Goal: Task Accomplishment & Management: Manage account settings

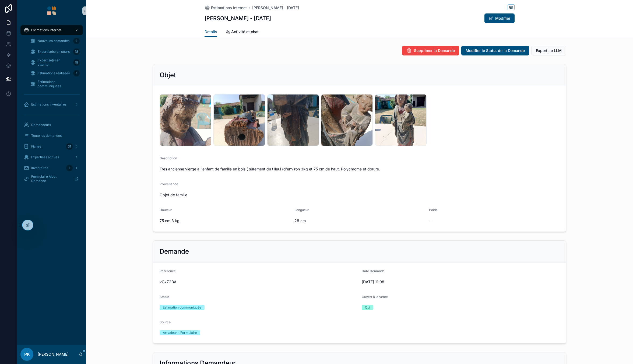
click at [52, 67] on div "Expertise(s) en attente 18" at bounding box center [55, 62] width 62 height 11
click at [54, 70] on div "Estimations réalisées 1" at bounding box center [55, 73] width 50 height 9
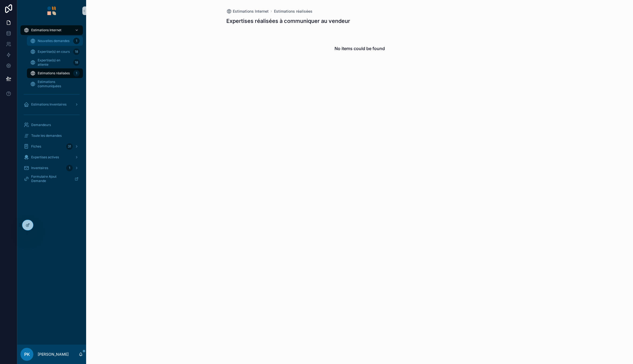
click at [63, 39] on span "Nouvelles demandes" at bounding box center [54, 41] width 32 height 4
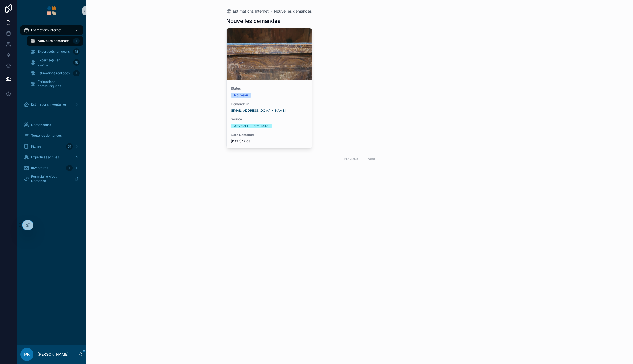
click at [57, 9] on link "scrollable content" at bounding box center [51, 10] width 62 height 9
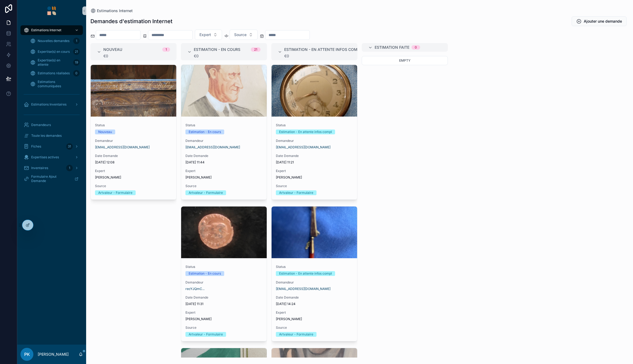
click at [55, 10] on img "scrollable content" at bounding box center [51, 10] width 9 height 9
click at [120, 31] on input "scrollable content" at bounding box center [118, 35] width 44 height 8
click at [173, 33] on input "scrollable content" at bounding box center [170, 35] width 44 height 8
paste input "*******"
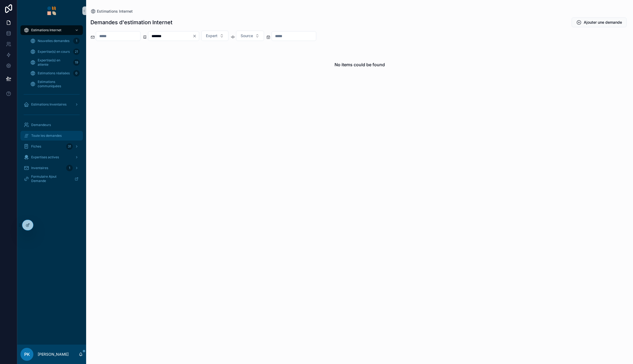
type input "*******"
drag, startPoint x: 56, startPoint y: 136, endPoint x: 169, endPoint y: 68, distance: 131.8
click at [56, 136] on span "Toute les demandes" at bounding box center [46, 136] width 30 height 4
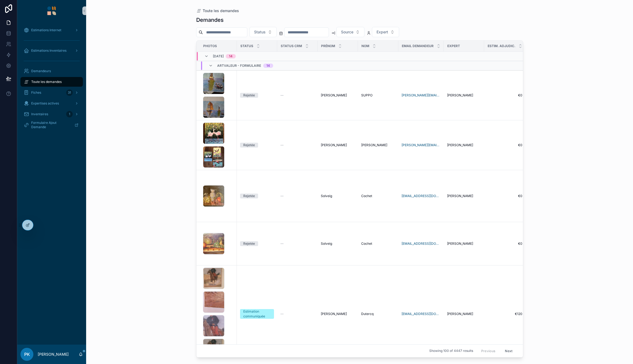
click at [215, 29] on input "scrollable content" at bounding box center [225, 33] width 44 height 8
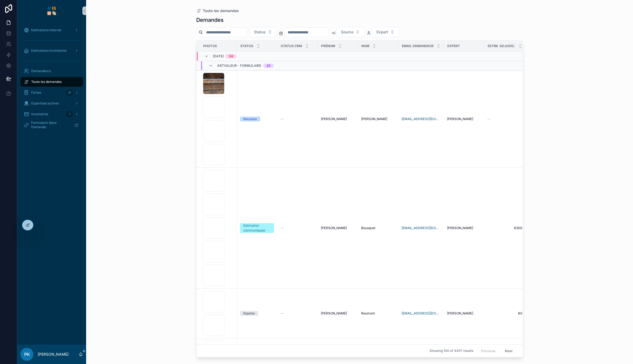
paste input "*******"
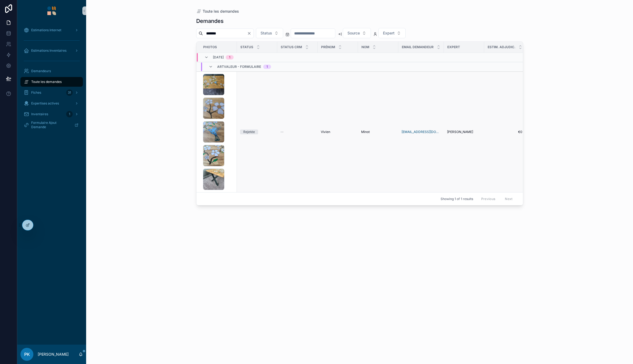
click at [232, 115] on div "IMG_20241207_123144_676 .jpg IMG_20241207_123052_457 .jpg IMG_20241207_123102_7…" at bounding box center [218, 132] width 31 height 116
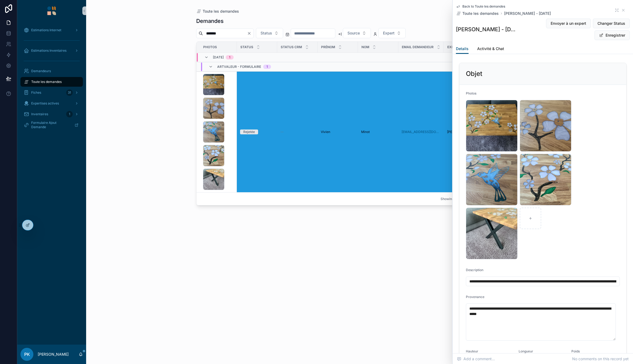
click at [223, 34] on input "*******" at bounding box center [225, 34] width 44 height 8
paste input "scrollable content"
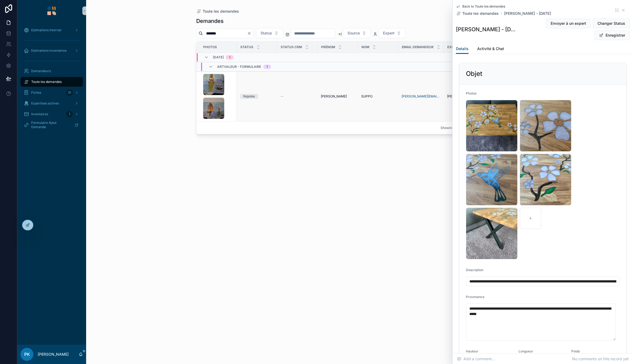
type input "*******"
click at [233, 93] on div "20250828_183423-1- .jpg 20250828_183401-1- .jpg" at bounding box center [218, 96] width 31 height 45
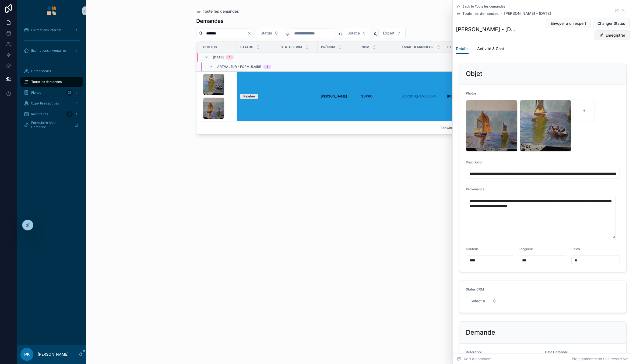
click at [607, 36] on button "Enregistrer" at bounding box center [612, 35] width 35 height 10
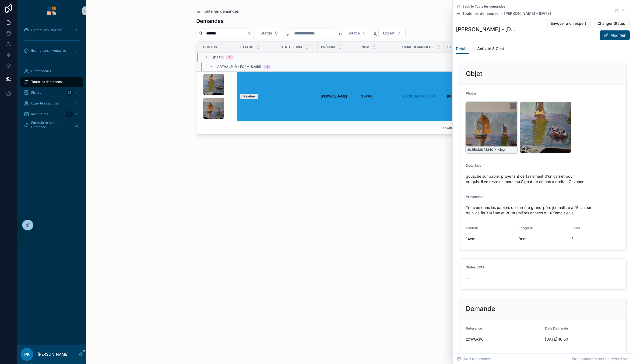
click at [495, 122] on div "20250828_183401-1- .jpg" at bounding box center [492, 127] width 52 height 52
click at [55, 27] on div "Estimations Internet" at bounding box center [52, 30] width 56 height 9
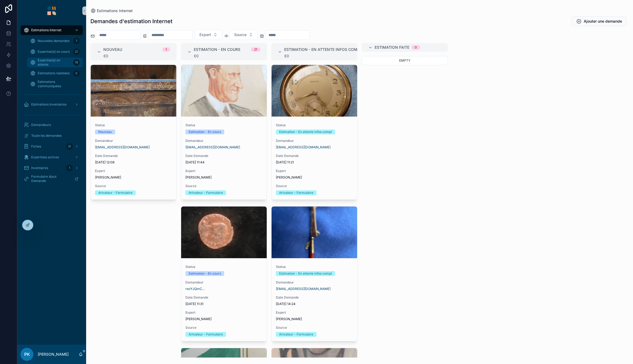
click at [57, 58] on span "Expertise(s) en attente" at bounding box center [54, 62] width 33 height 9
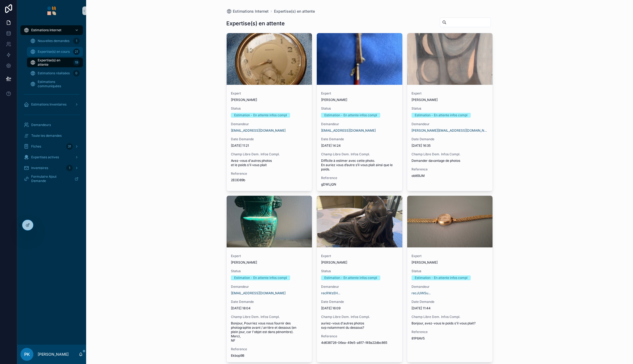
click at [59, 49] on div "Expertise(s) en cours 21" at bounding box center [55, 51] width 50 height 9
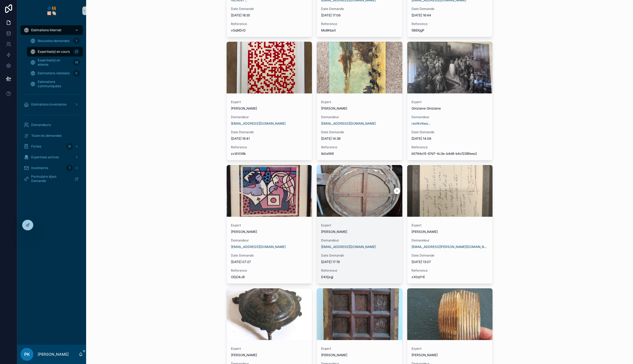
scroll to position [562, 0]
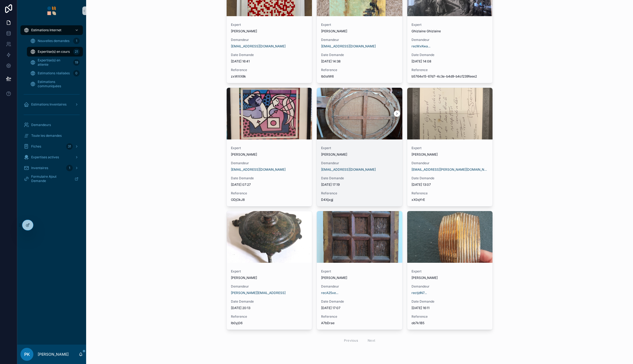
click at [363, 123] on div "scrollable content" at bounding box center [360, 114] width 86 height 52
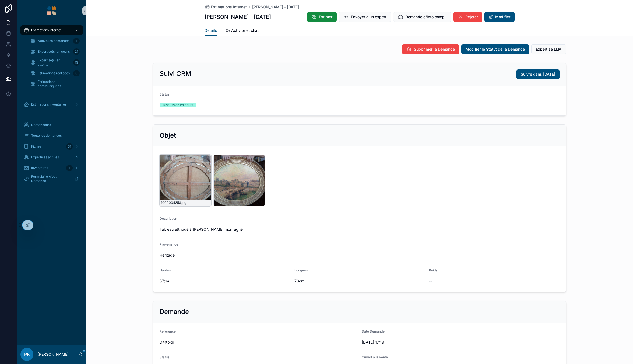
click at [189, 177] on div "1000004358 .jpg" at bounding box center [186, 181] width 52 height 52
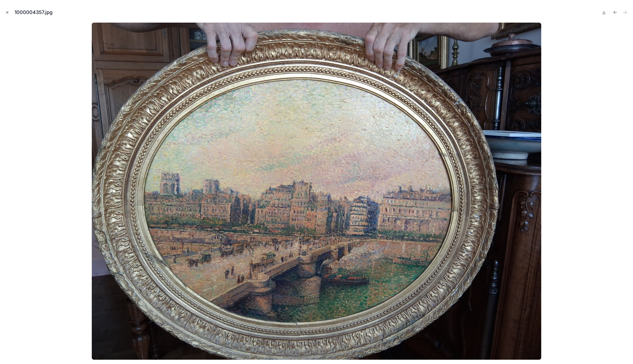
click at [7, 13] on icon "Close modal" at bounding box center [7, 12] width 4 height 4
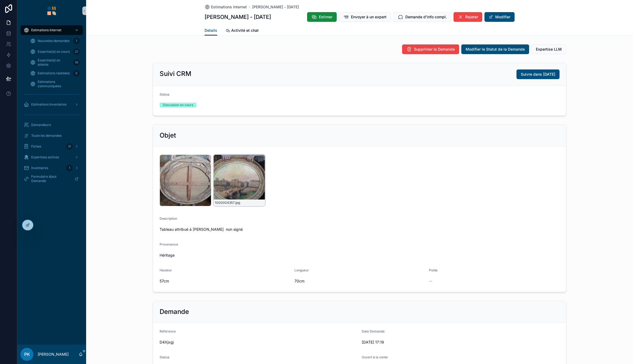
click at [232, 180] on div "1000004357 .jpg" at bounding box center [239, 181] width 52 height 52
